Goal: Entertainment & Leisure: Consume media (video, audio)

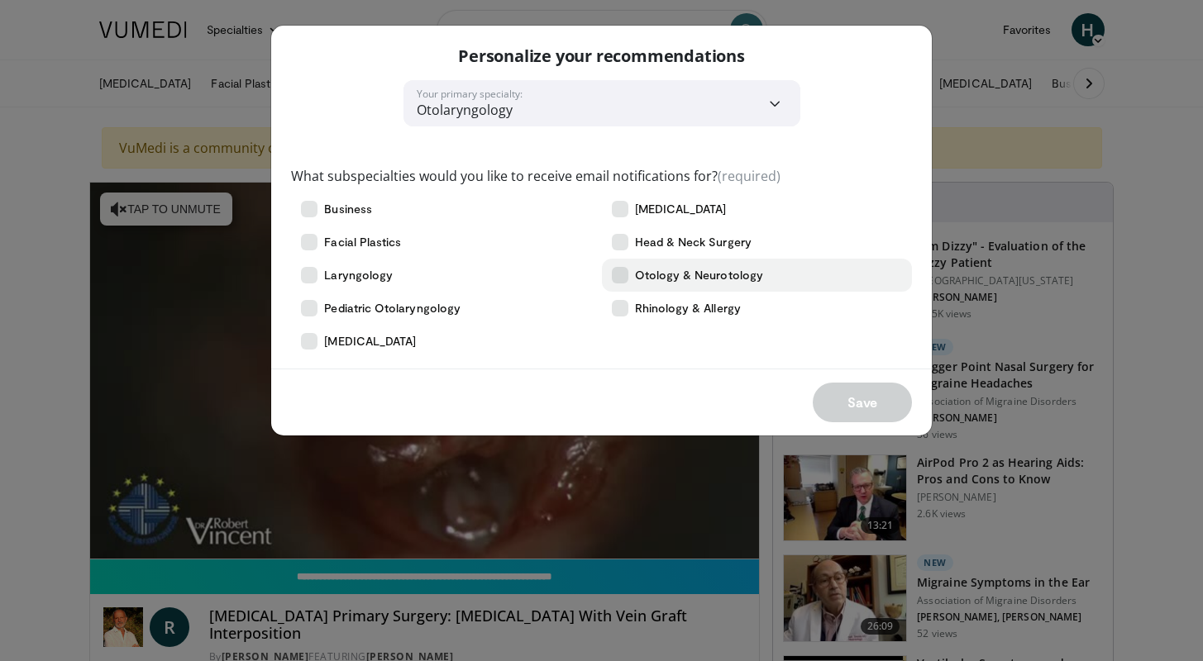
click at [618, 275] on icon at bounding box center [620, 275] width 17 height 17
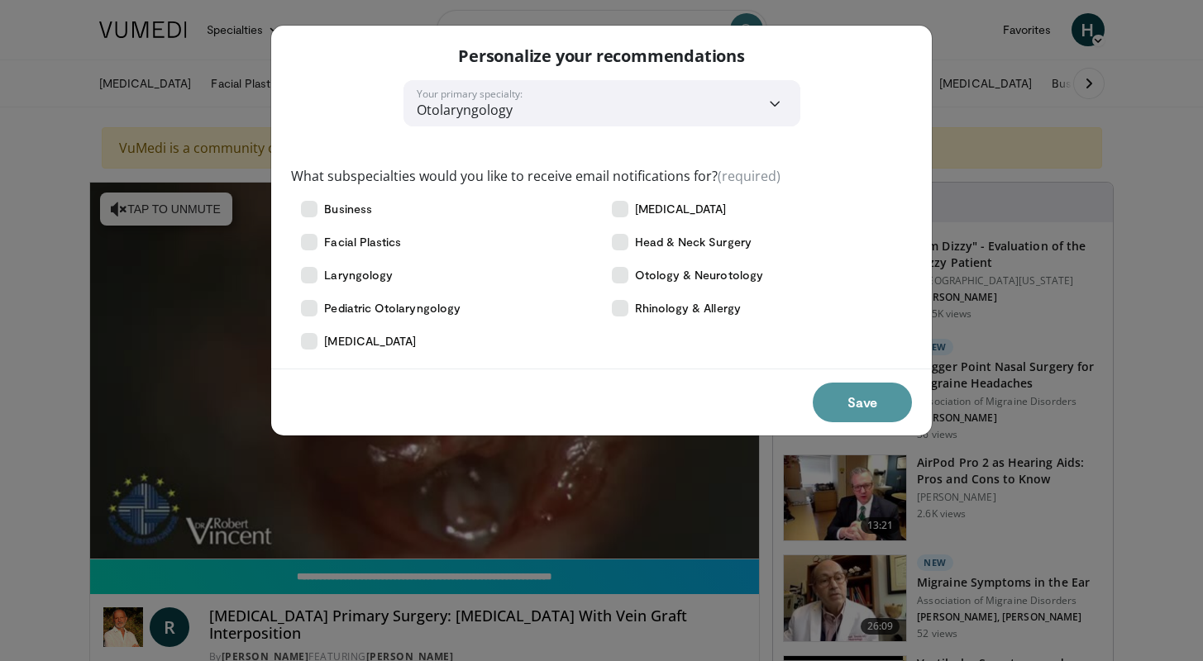
click at [858, 407] on button "Save" at bounding box center [862, 403] width 99 height 40
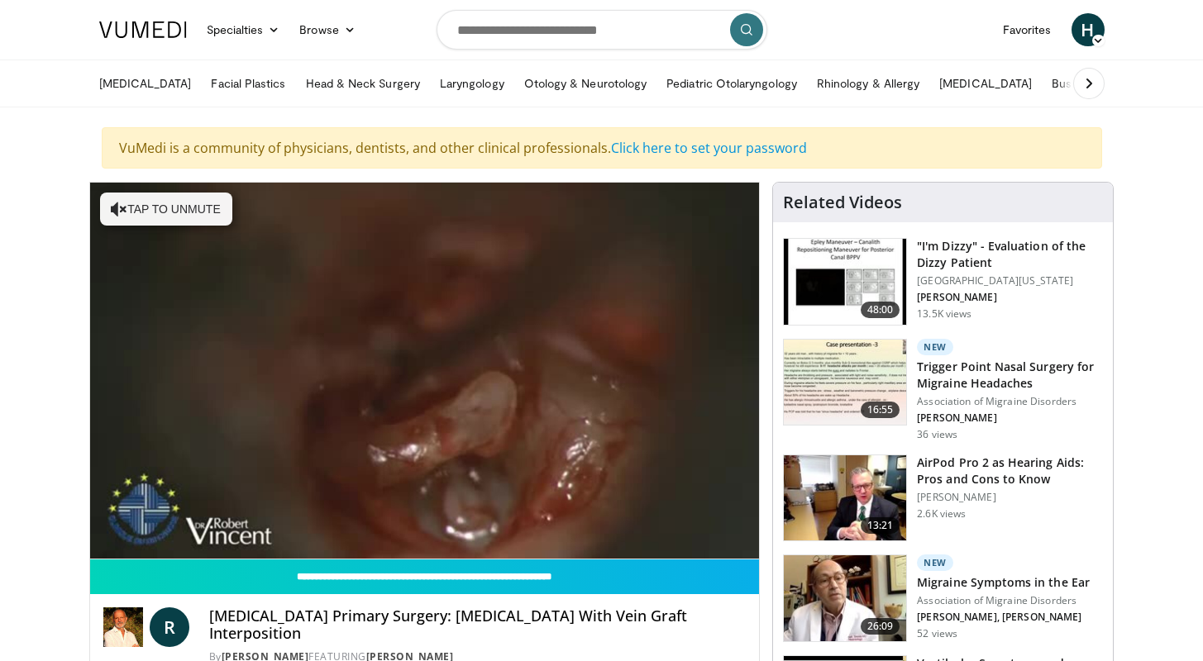
click at [438, 523] on div "10 seconds Tap to unmute" at bounding box center [425, 371] width 670 height 376
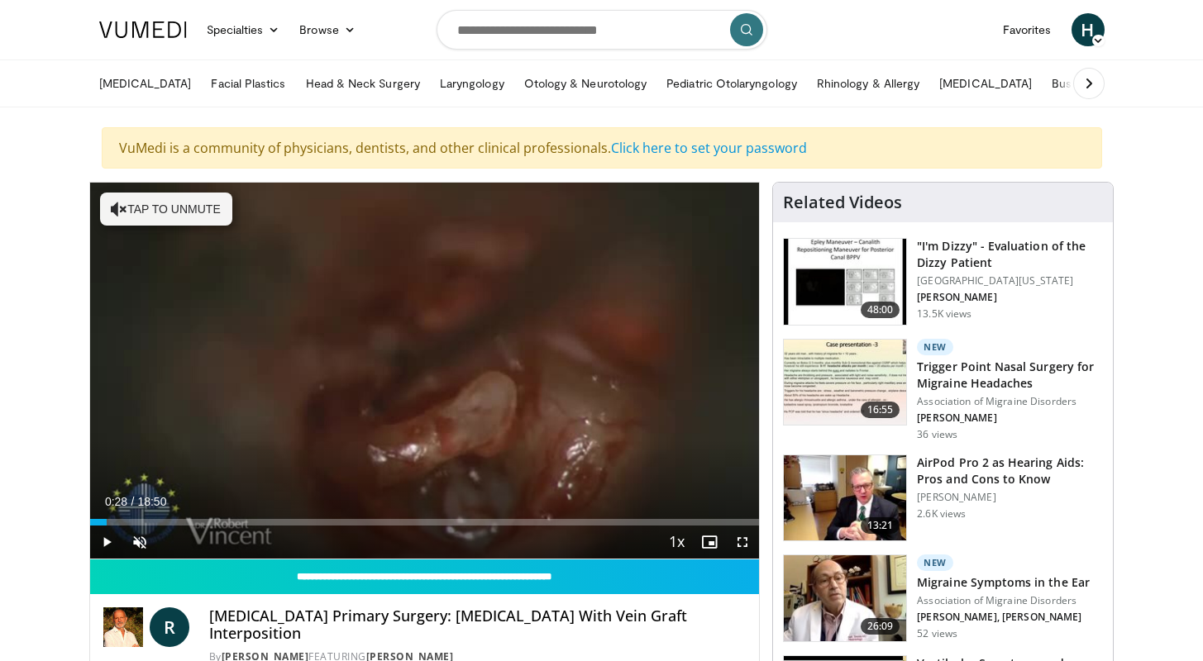
click at [106, 546] on span "Video Player" at bounding box center [106, 542] width 33 height 33
click at [438, 522] on div "Progress Bar" at bounding box center [439, 522] width 2 height 7
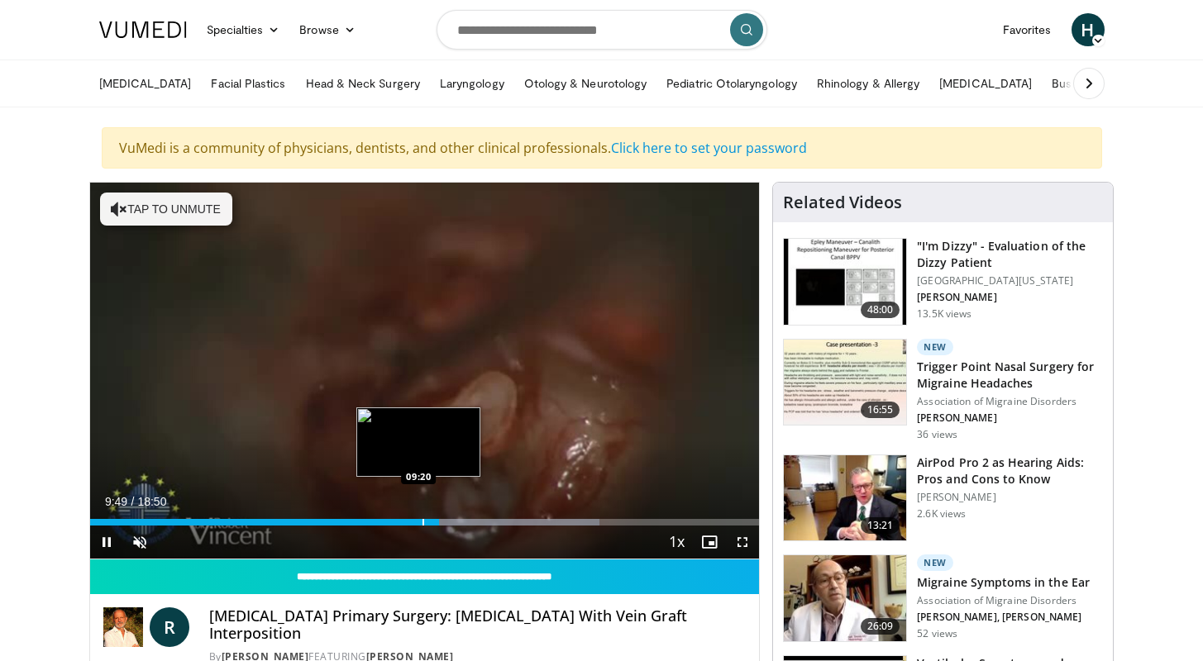
click at [423, 521] on div "Progress Bar" at bounding box center [424, 522] width 2 height 7
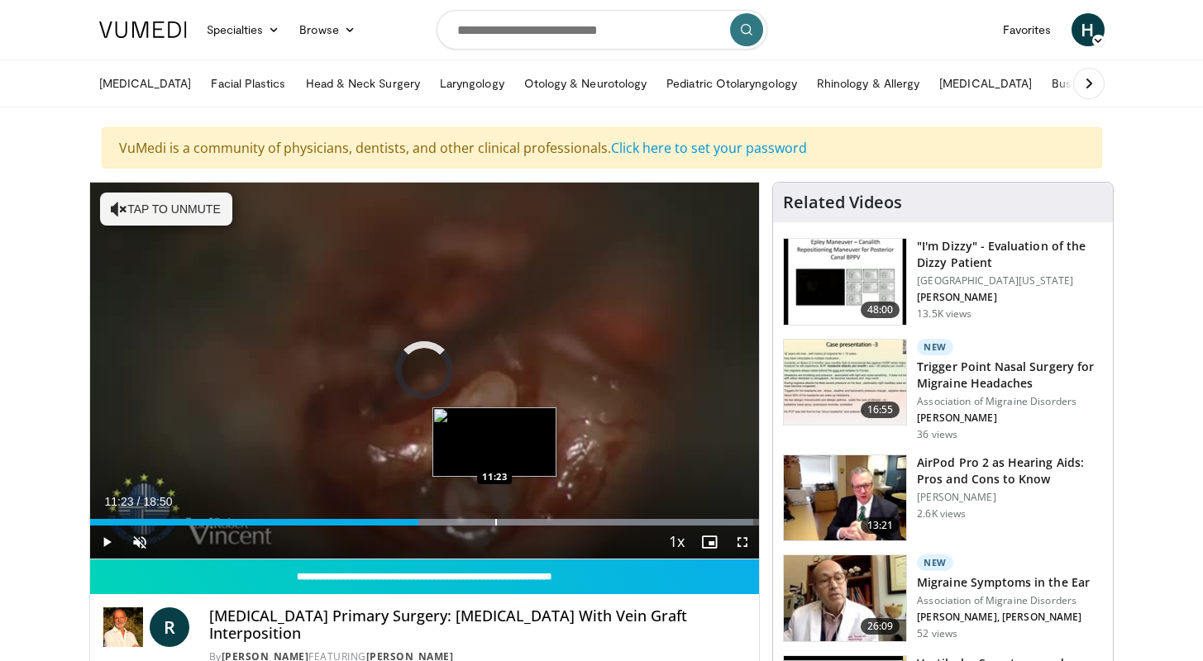
click at [494, 516] on div "Loaded : 99.10% 11:23 11:23" at bounding box center [425, 518] width 670 height 16
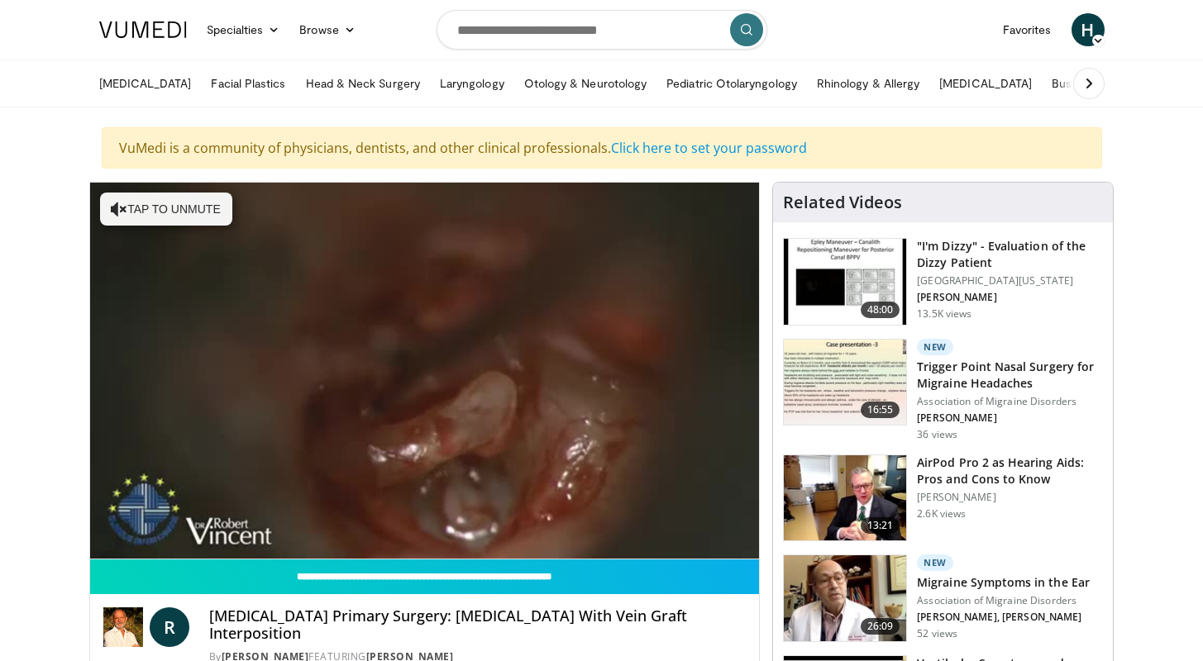
click at [549, 523] on div "10 seconds Tap to unmute" at bounding box center [425, 371] width 670 height 376
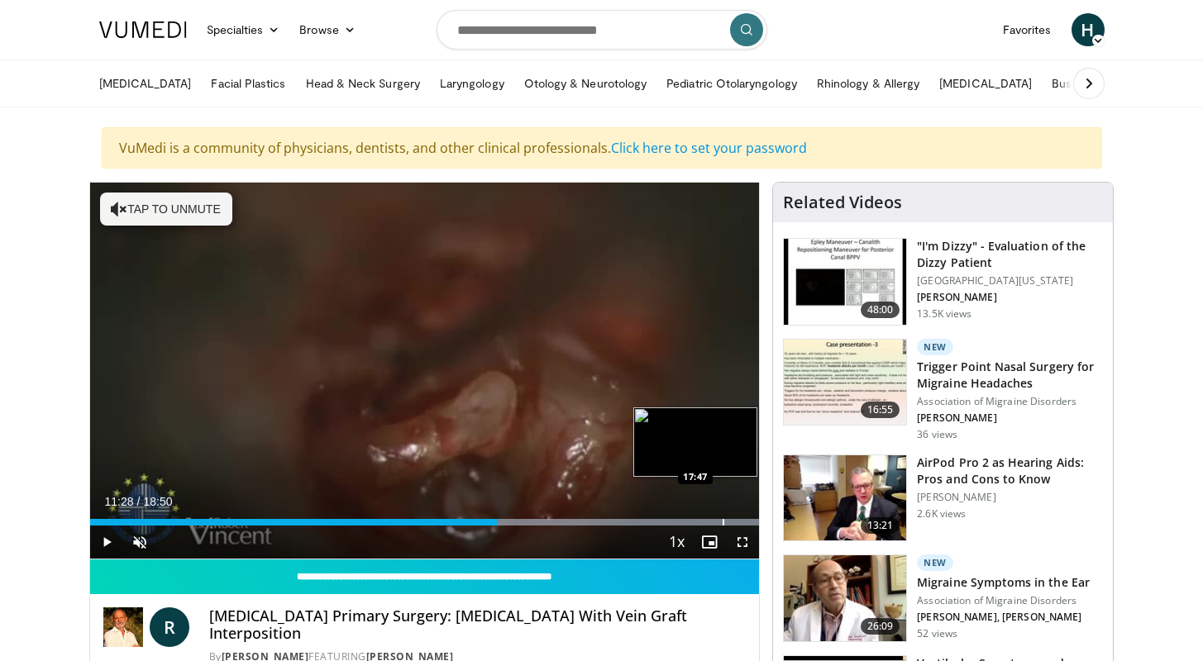
click at [723, 524] on div "Progress Bar" at bounding box center [724, 522] width 2 height 7
click at [692, 518] on div "Loaded : 99.99% 17:48 16:57" at bounding box center [425, 518] width 670 height 16
click at [676, 524] on div "Progress Bar" at bounding box center [677, 522] width 2 height 7
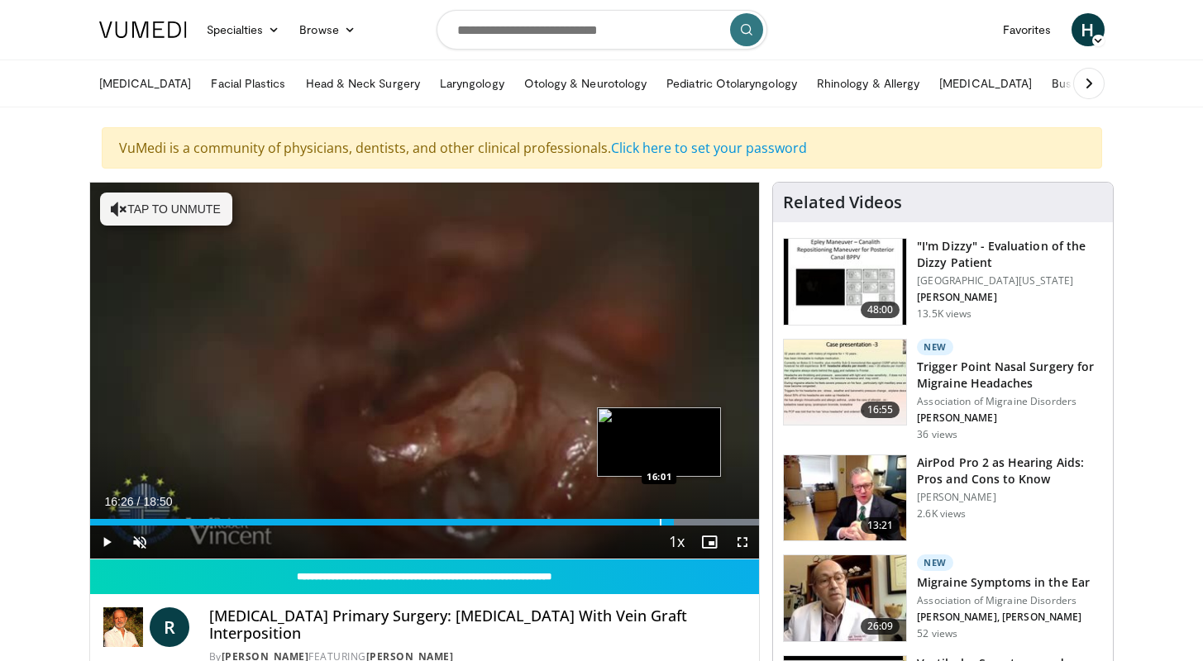
click at [660, 524] on div "Progress Bar" at bounding box center [661, 522] width 2 height 7
click at [639, 523] on div "Progress Bar" at bounding box center [640, 522] width 2 height 7
click at [623, 523] on div "Progress Bar" at bounding box center [624, 522] width 2 height 7
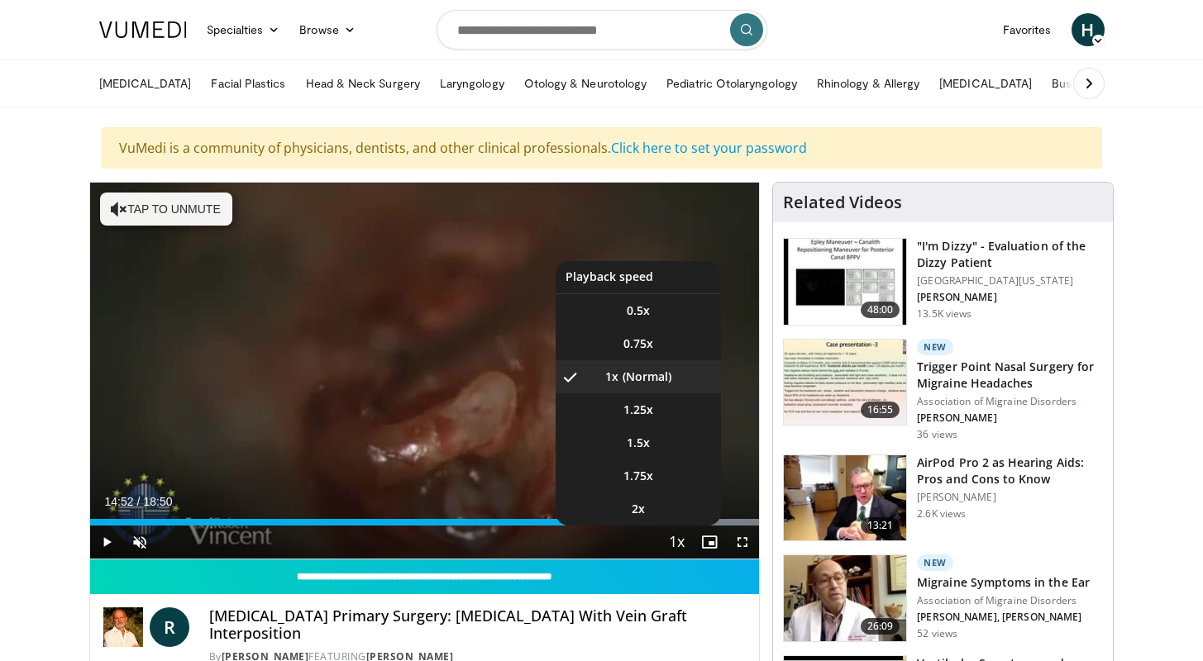
click at [680, 526] on button "Playback Rate" at bounding box center [676, 542] width 33 height 33
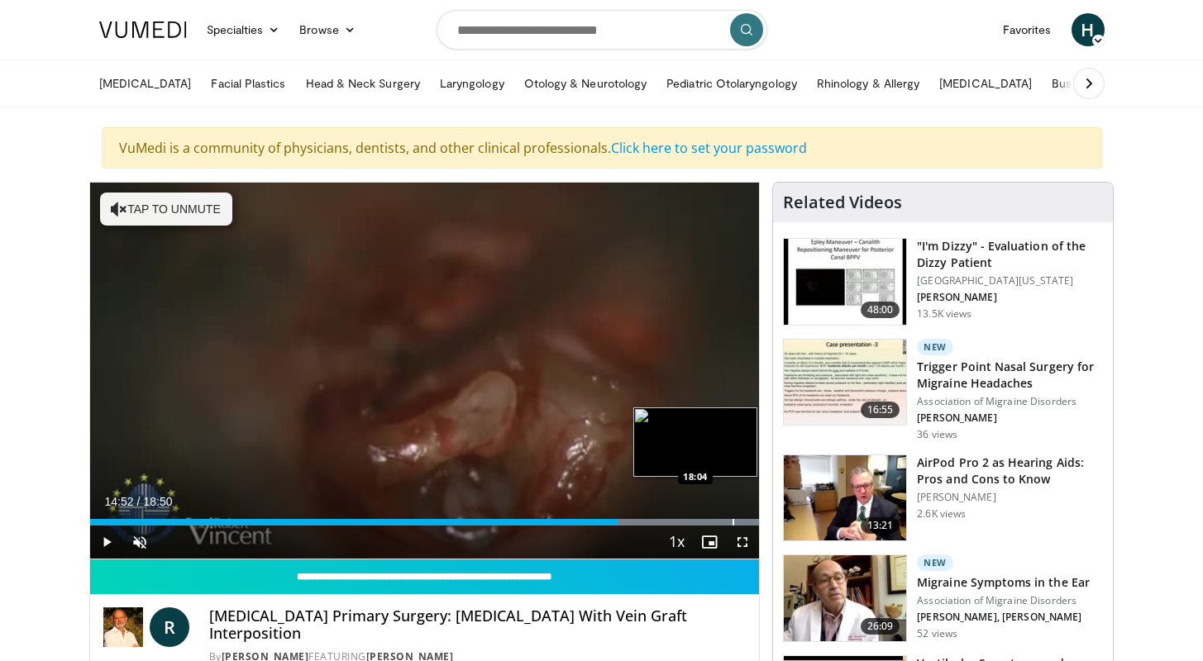
click at [734, 523] on div "Progress Bar" at bounding box center [734, 522] width 2 height 7
click at [751, 524] on div "Progress Bar" at bounding box center [752, 522] width 2 height 7
click at [741, 524] on div "Progress Bar" at bounding box center [742, 522] width 2 height 7
click at [740, 524] on div "Progress Bar" at bounding box center [741, 522] width 2 height 7
click at [725, 524] on div "Progress Bar" at bounding box center [726, 522] width 2 height 7
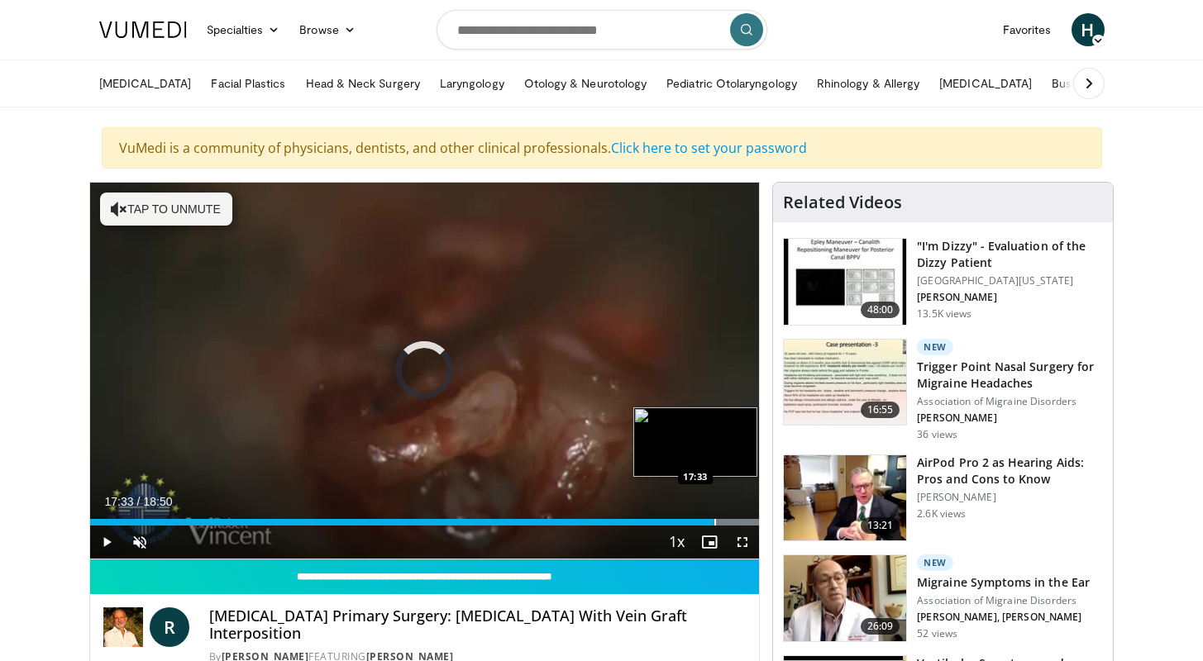
click at [714, 523] on div "Progress Bar" at bounding box center [715, 522] width 2 height 7
click at [687, 523] on div "Progress Bar" at bounding box center [688, 522] width 2 height 7
click at [686, 523] on div "Progress Bar" at bounding box center [687, 522] width 2 height 7
click at [646, 523] on div "Loaded : 99.99% 16:08 16:06" at bounding box center [425, 522] width 670 height 7
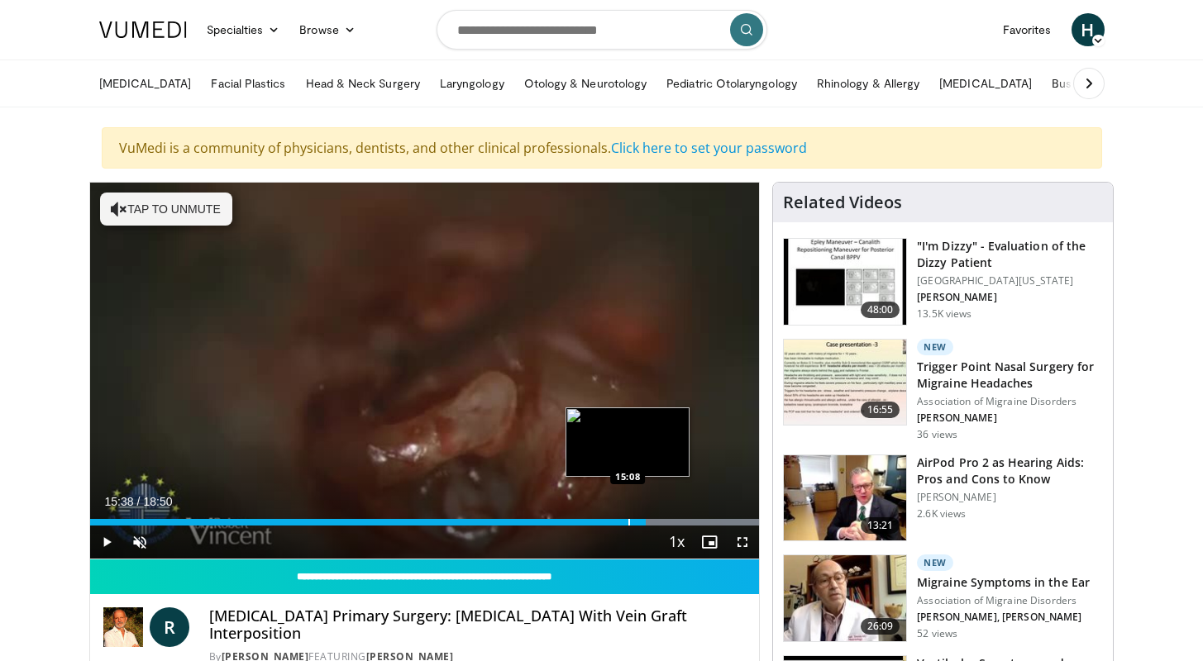
click at [628, 523] on div "Progress Bar" at bounding box center [629, 522] width 2 height 7
click at [614, 523] on div "Progress Bar" at bounding box center [615, 522] width 2 height 7
click at [600, 523] on div "Progress Bar" at bounding box center [601, 522] width 2 height 7
